Goal: Task Accomplishment & Management: Complete application form

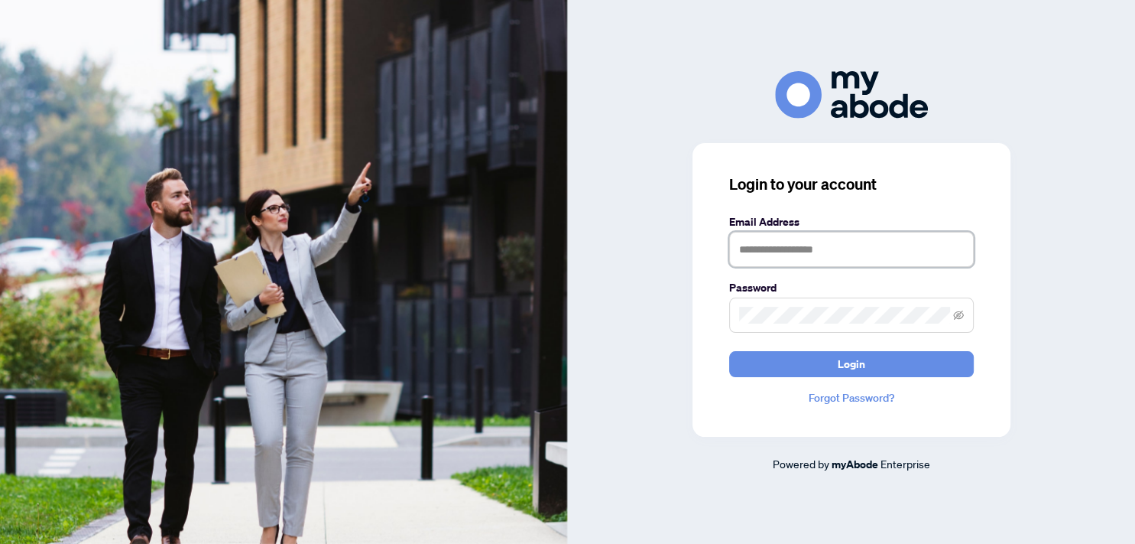
click at [744, 239] on input "text" at bounding box center [851, 249] width 245 height 35
type input "**********"
click at [729, 351] on button "Login" at bounding box center [851, 364] width 245 height 26
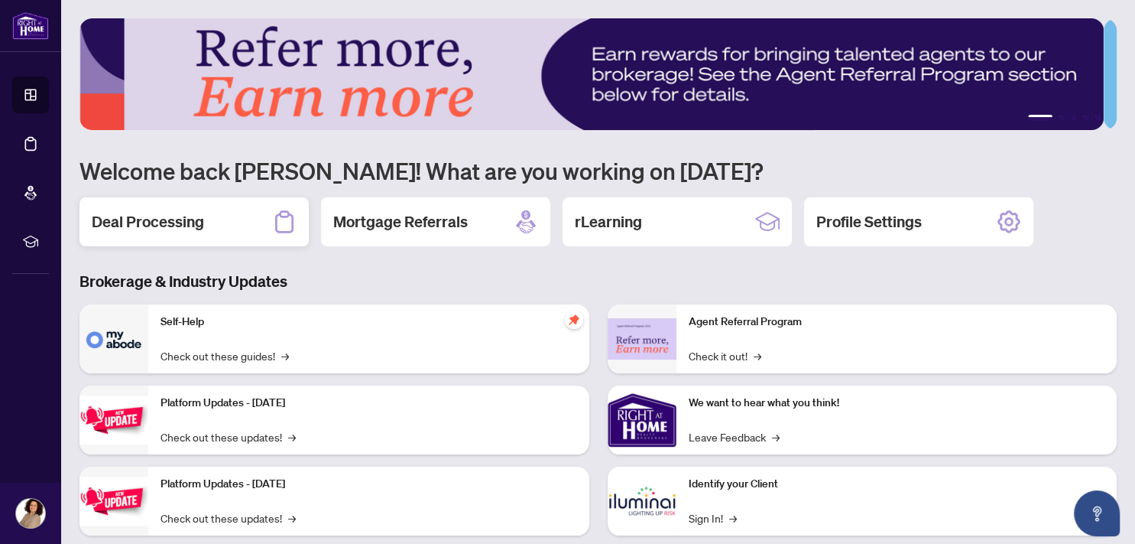
click at [185, 221] on h2 "Deal Processing" at bounding box center [148, 221] width 112 height 21
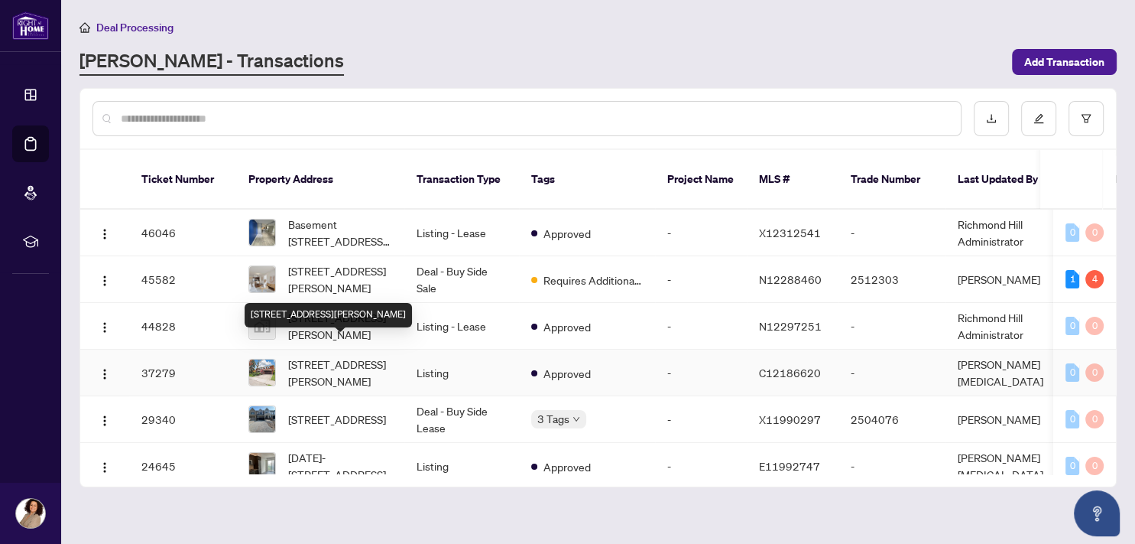
click at [332, 355] on span "[STREET_ADDRESS][PERSON_NAME]" at bounding box center [340, 372] width 104 height 34
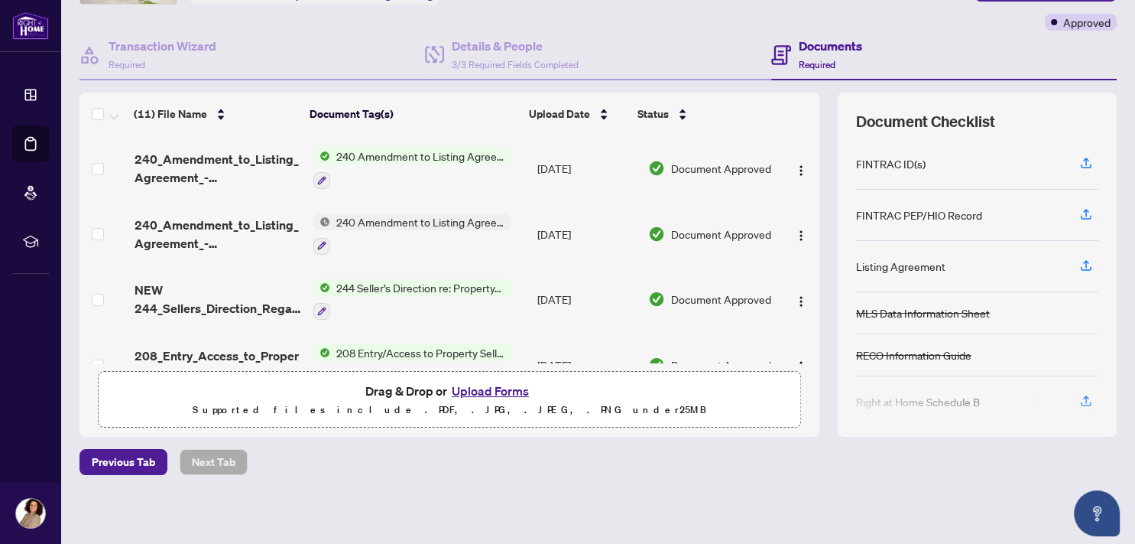
click at [508, 387] on button "Upload Forms" at bounding box center [490, 391] width 86 height 20
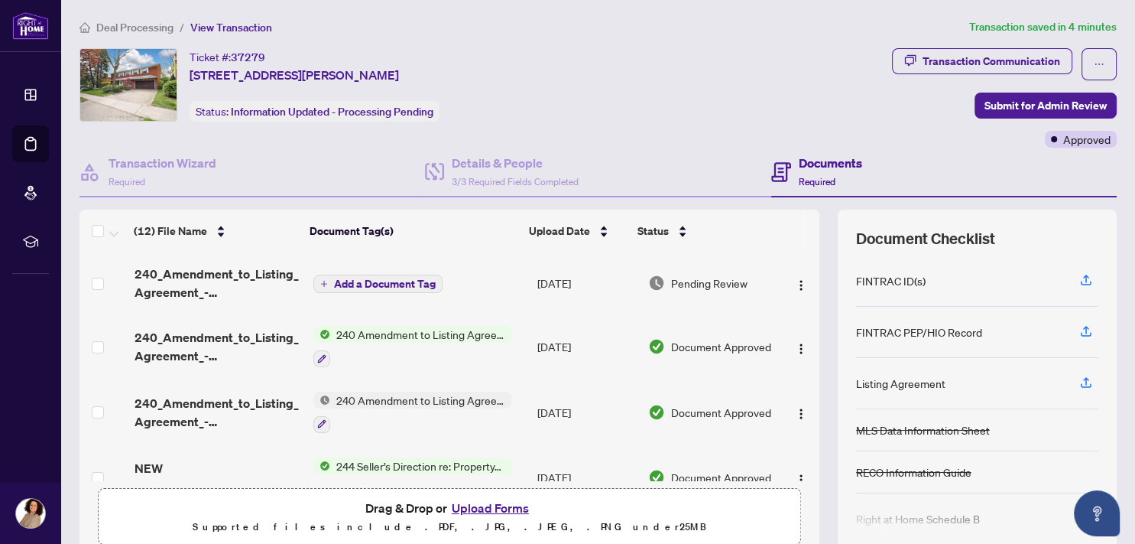
click at [324, 281] on icon "plus" at bounding box center [324, 284] width 1 height 6
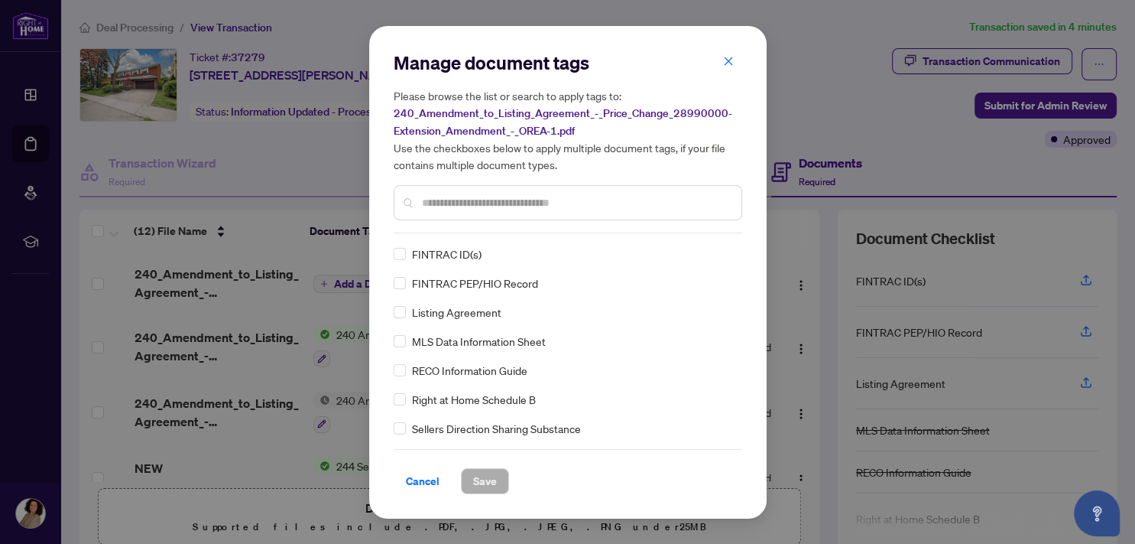
click at [471, 229] on div "Manage document tags Please browse the list or search to apply tags to: 240_Ame…" at bounding box center [568, 141] width 349 height 183
click at [482, 194] on input "text" at bounding box center [575, 202] width 307 height 17
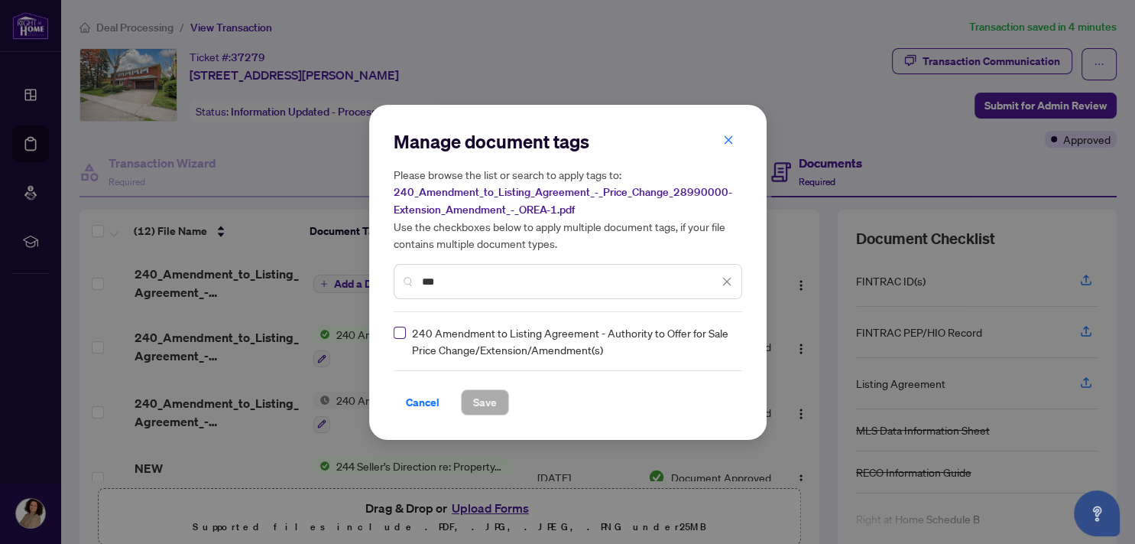
type input "***"
click at [488, 400] on span "Save" at bounding box center [485, 402] width 24 height 24
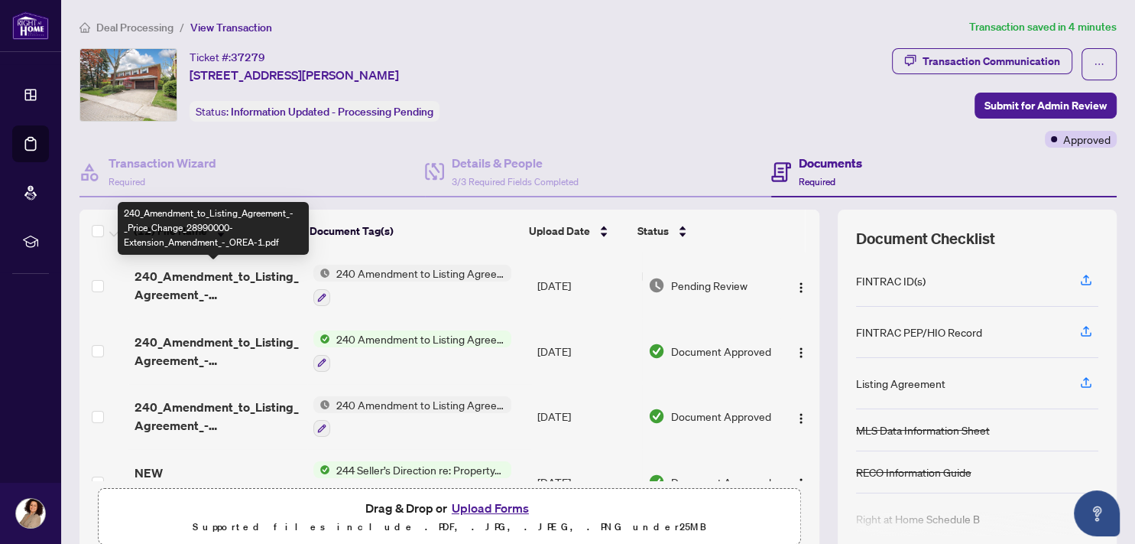
click at [231, 277] on span "240_Amendment_to_Listing_Agreement_-_Price_Change_28990000-Extension_Amendment_…" at bounding box center [218, 285] width 167 height 37
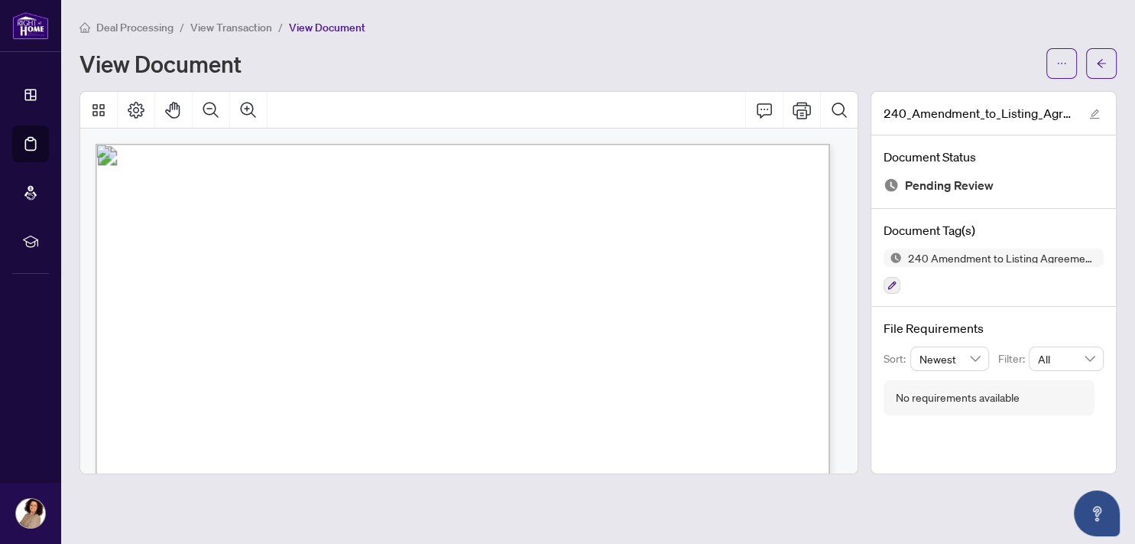
click at [215, 26] on span "View Transaction" at bounding box center [231, 28] width 82 height 14
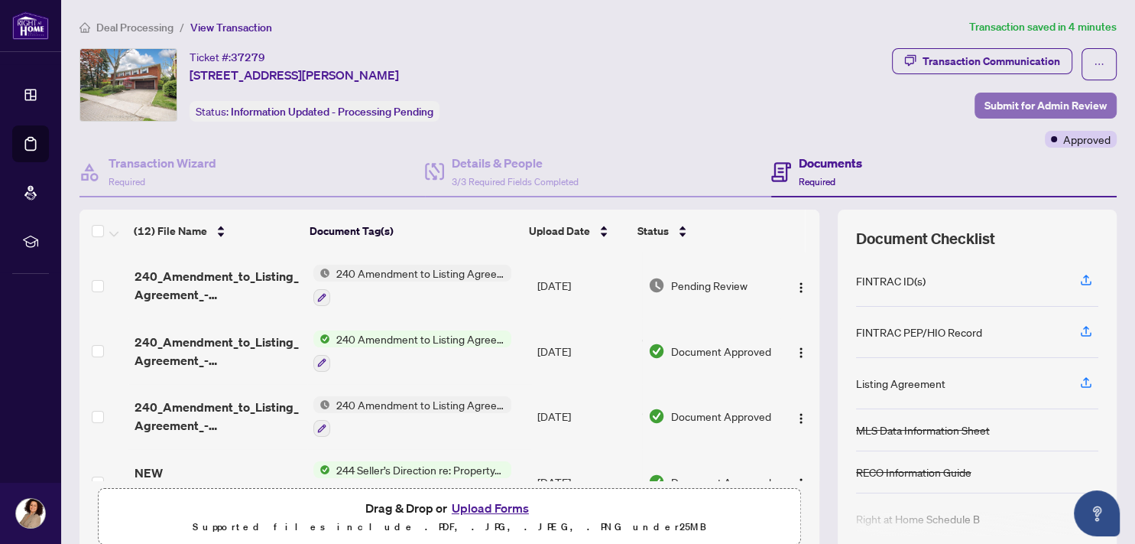
click at [1008, 107] on span "Submit for Admin Review" at bounding box center [1046, 105] width 122 height 24
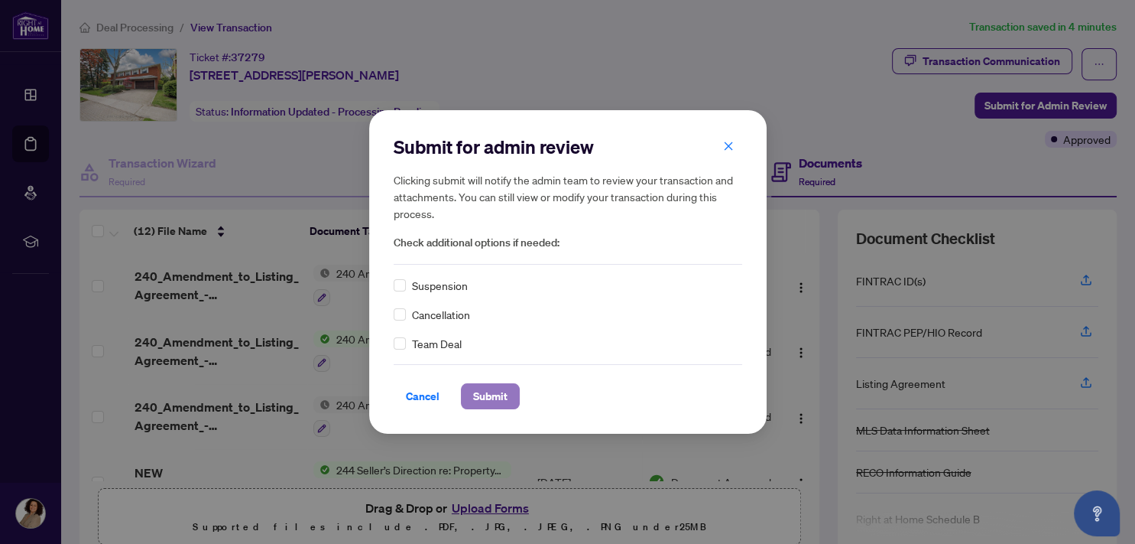
click at [495, 398] on span "Submit" at bounding box center [490, 396] width 34 height 24
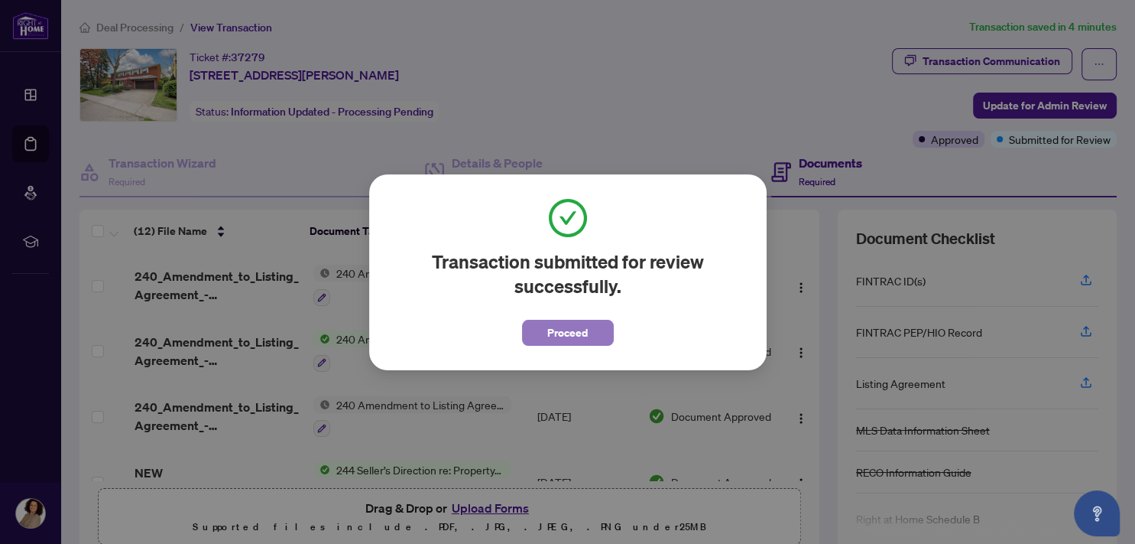
click at [563, 335] on span "Proceed" at bounding box center [567, 332] width 41 height 24
